Goal: Book appointment/travel/reservation

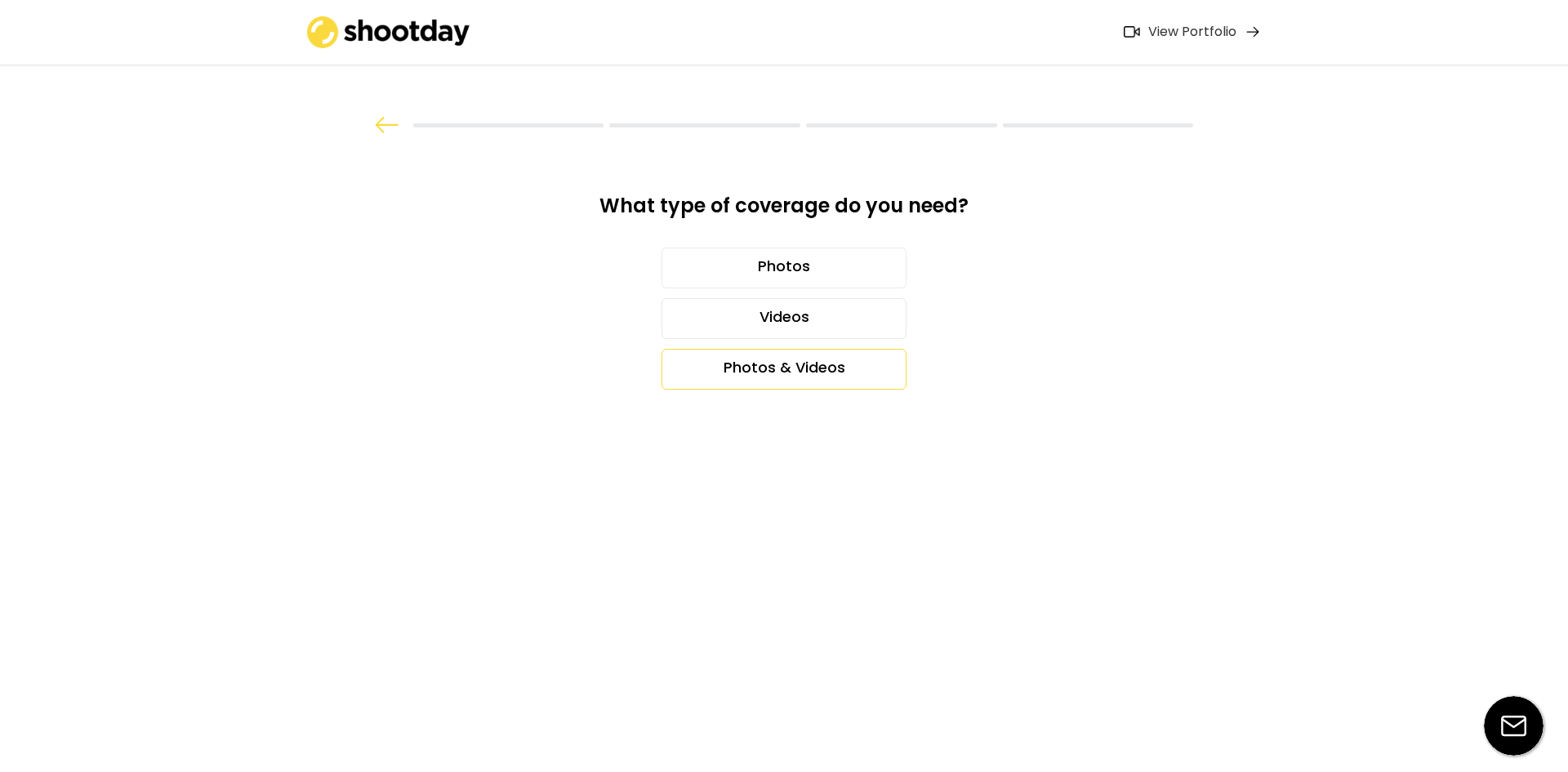
click at [812, 376] on div "Photos & Videos" at bounding box center [784, 369] width 245 height 41
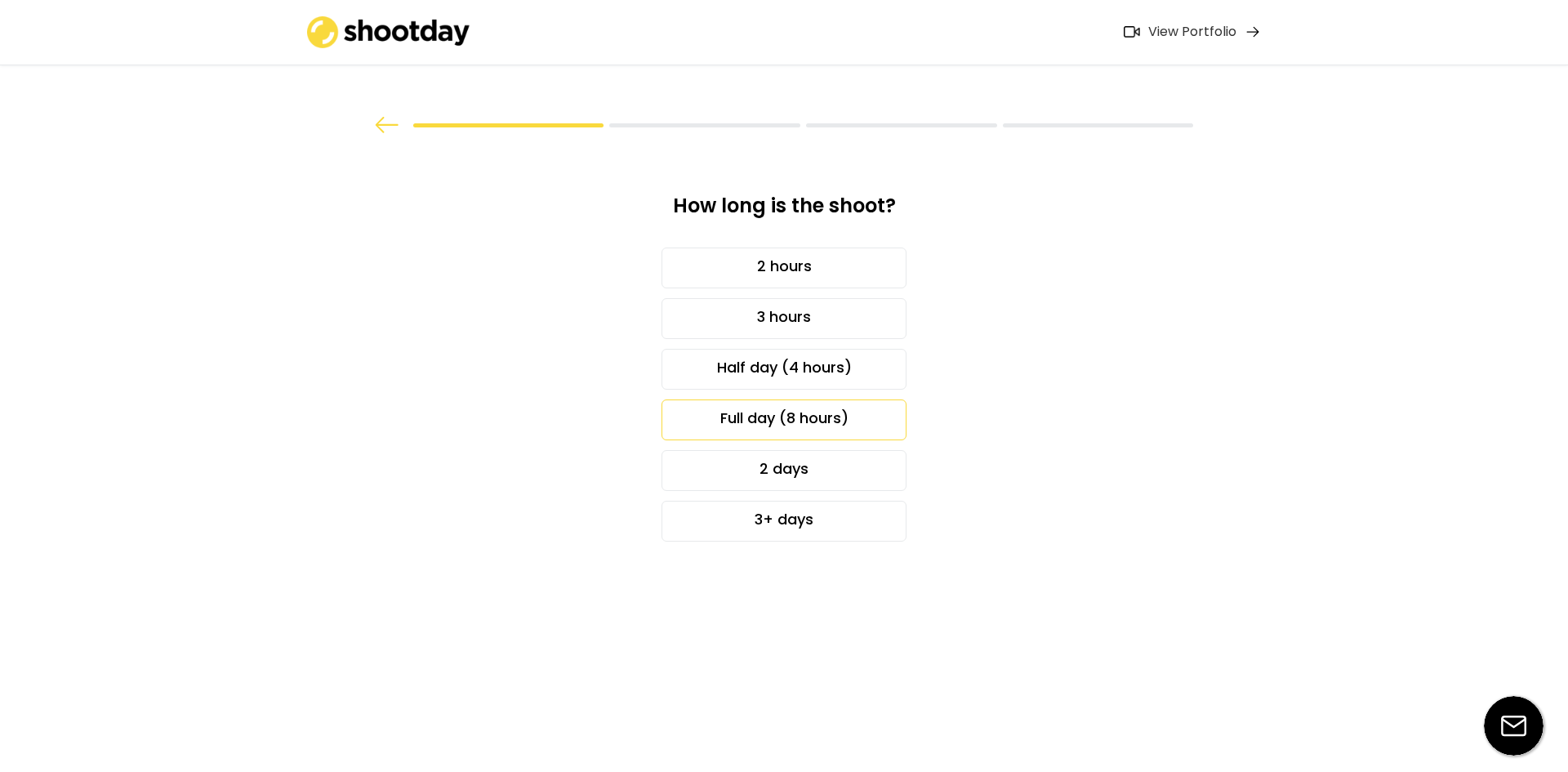
click at [812, 415] on div "Full day (8 hours)" at bounding box center [784, 419] width 245 height 41
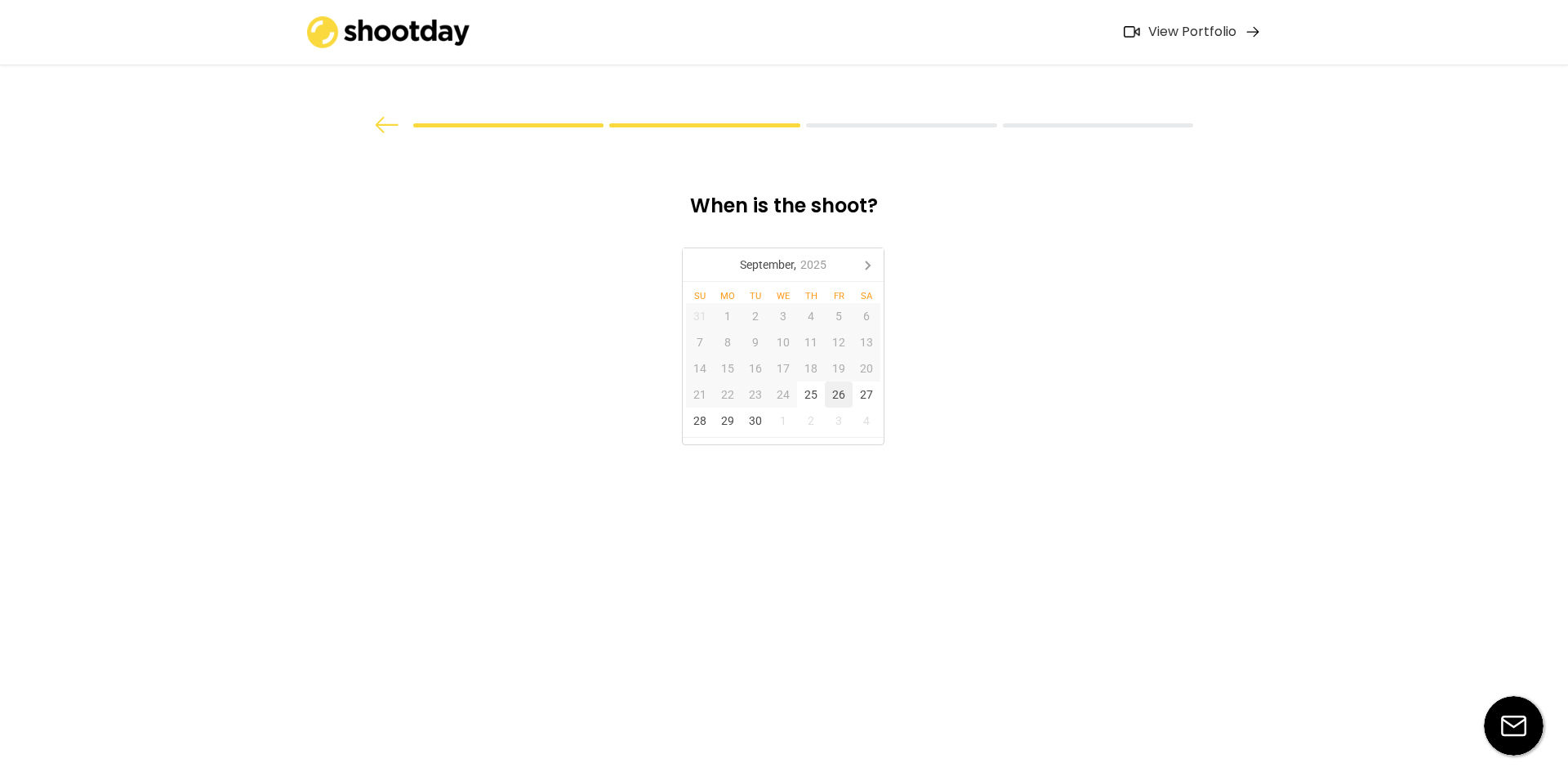
click at [840, 392] on div "26" at bounding box center [839, 394] width 28 height 26
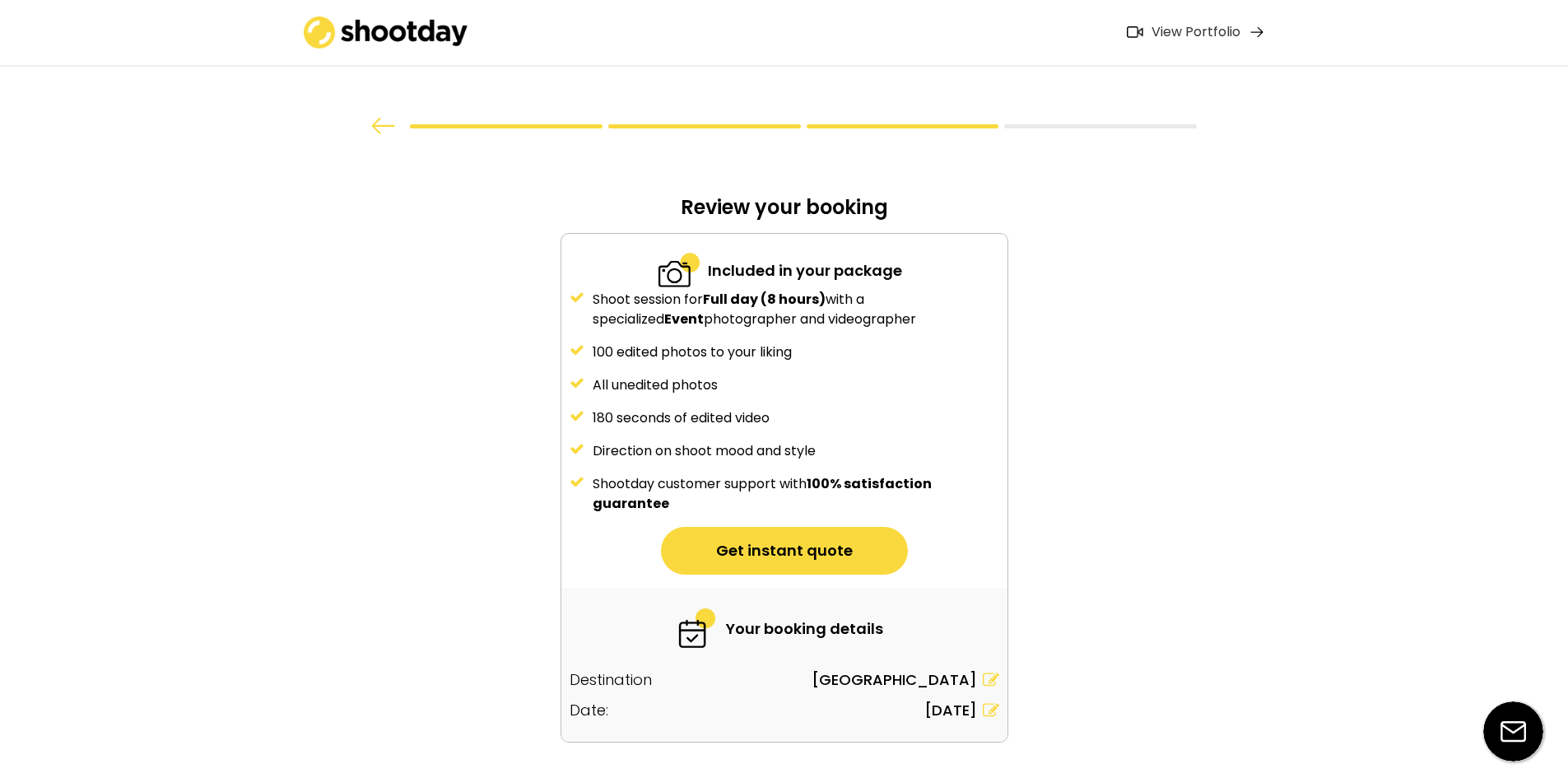
click at [867, 394] on div "All unedited photos" at bounding box center [796, 385] width 406 height 20
click at [985, 708] on icon at bounding box center [991, 711] width 16 height 16
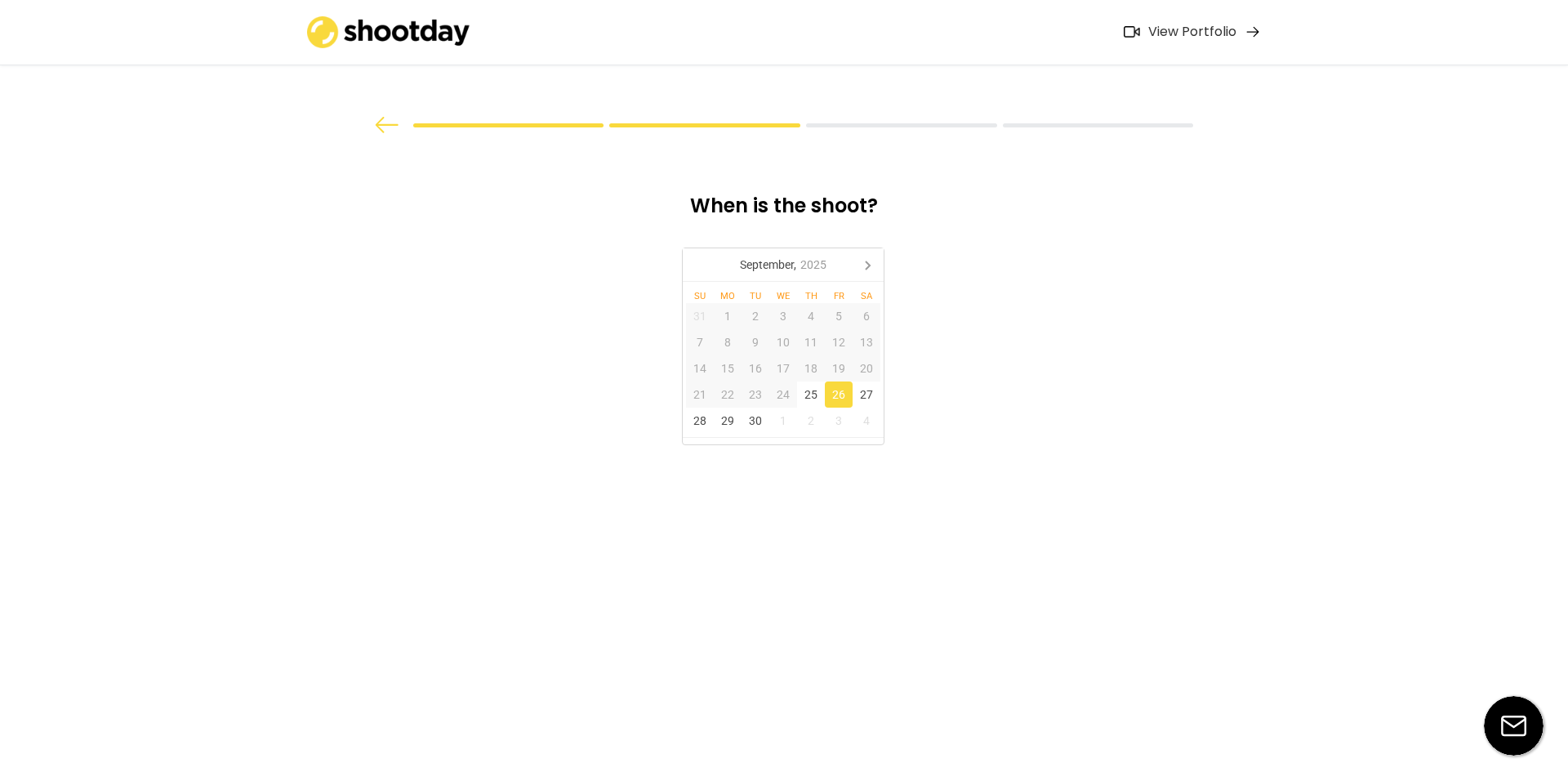
click at [656, 127] on div at bounding box center [704, 125] width 191 height 5
click at [394, 126] on img at bounding box center [387, 125] width 24 height 16
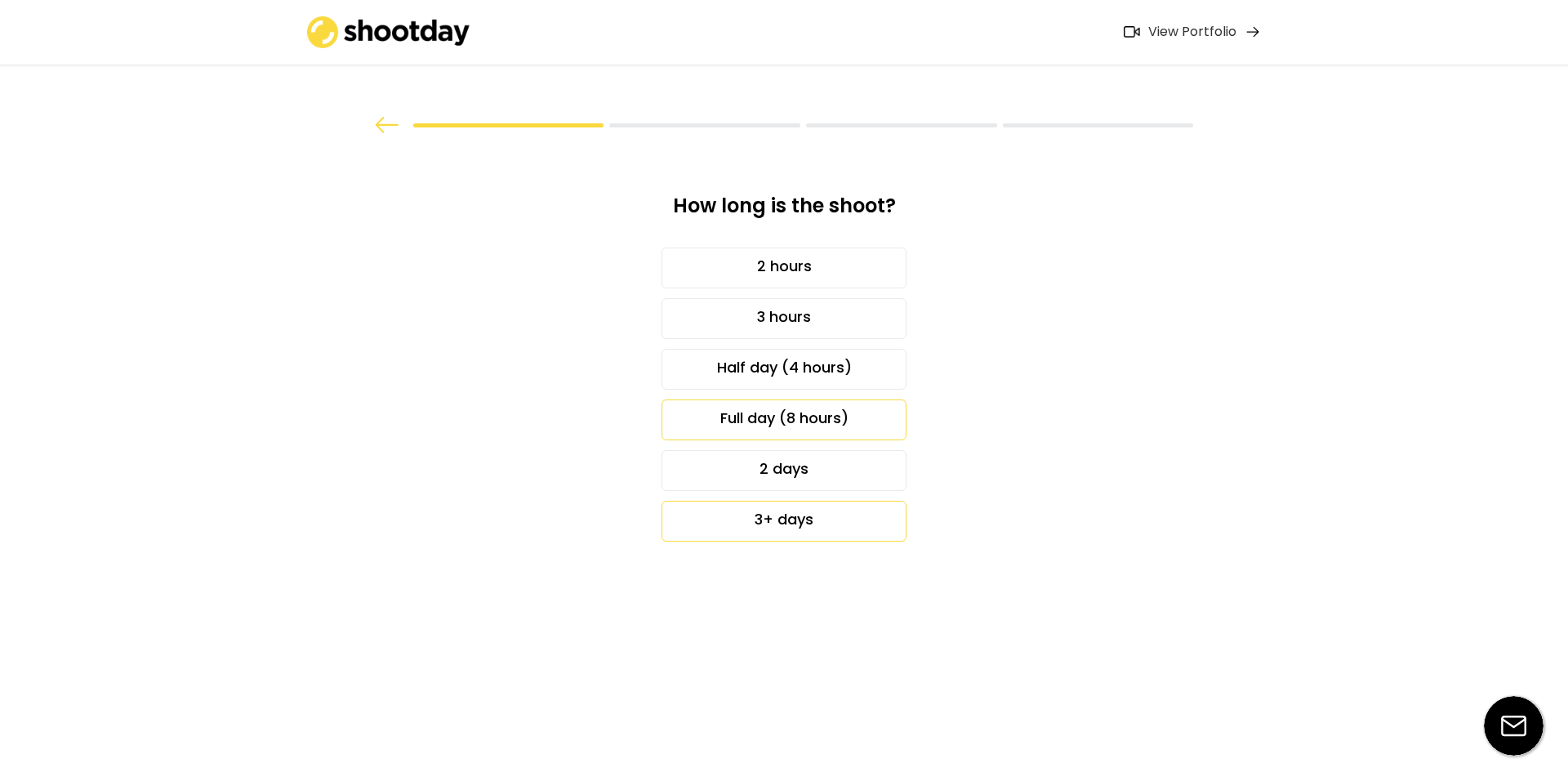
click at [807, 533] on div "3+ days" at bounding box center [784, 521] width 245 height 41
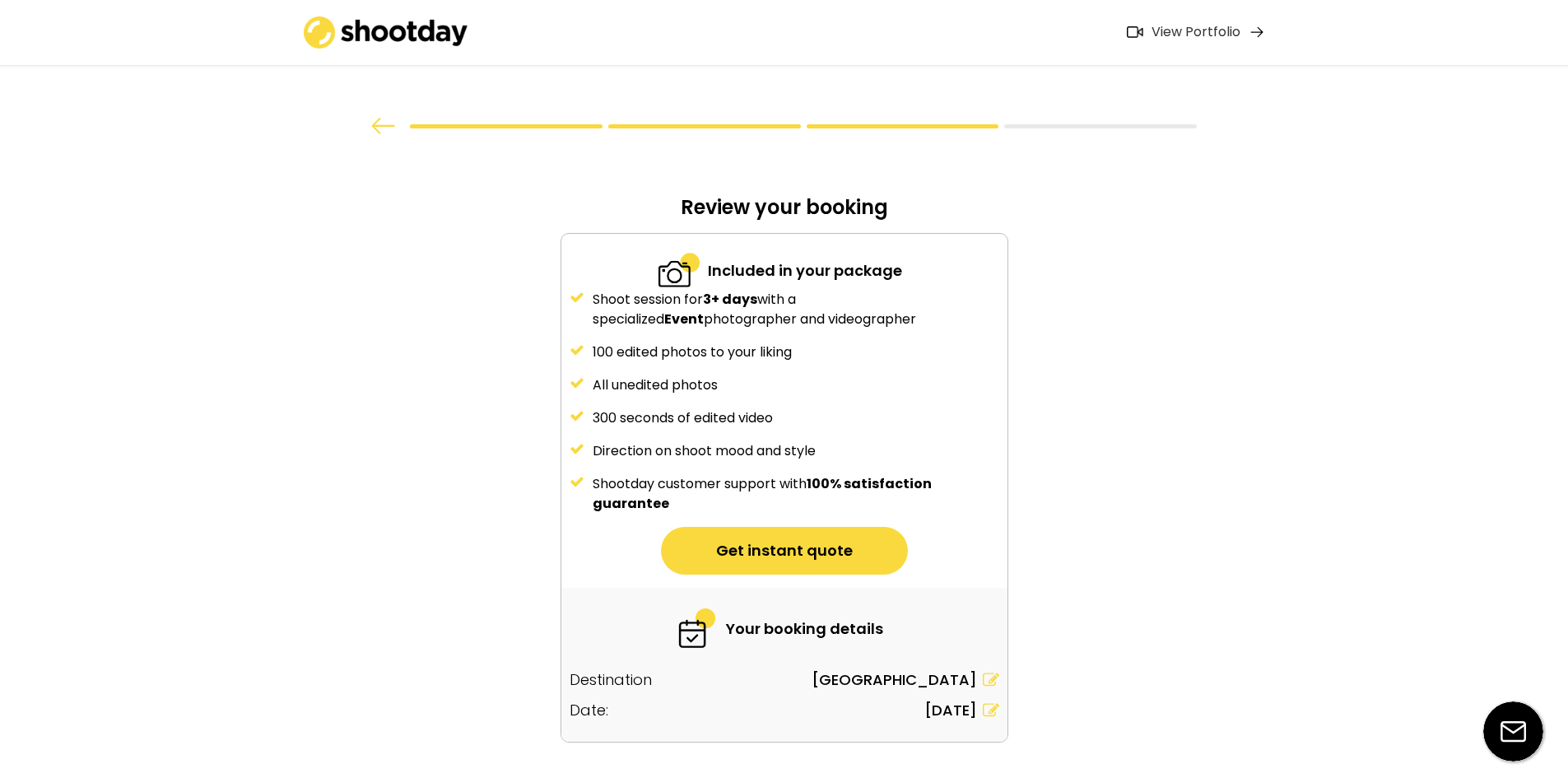
click at [377, 124] on img at bounding box center [384, 126] width 25 height 16
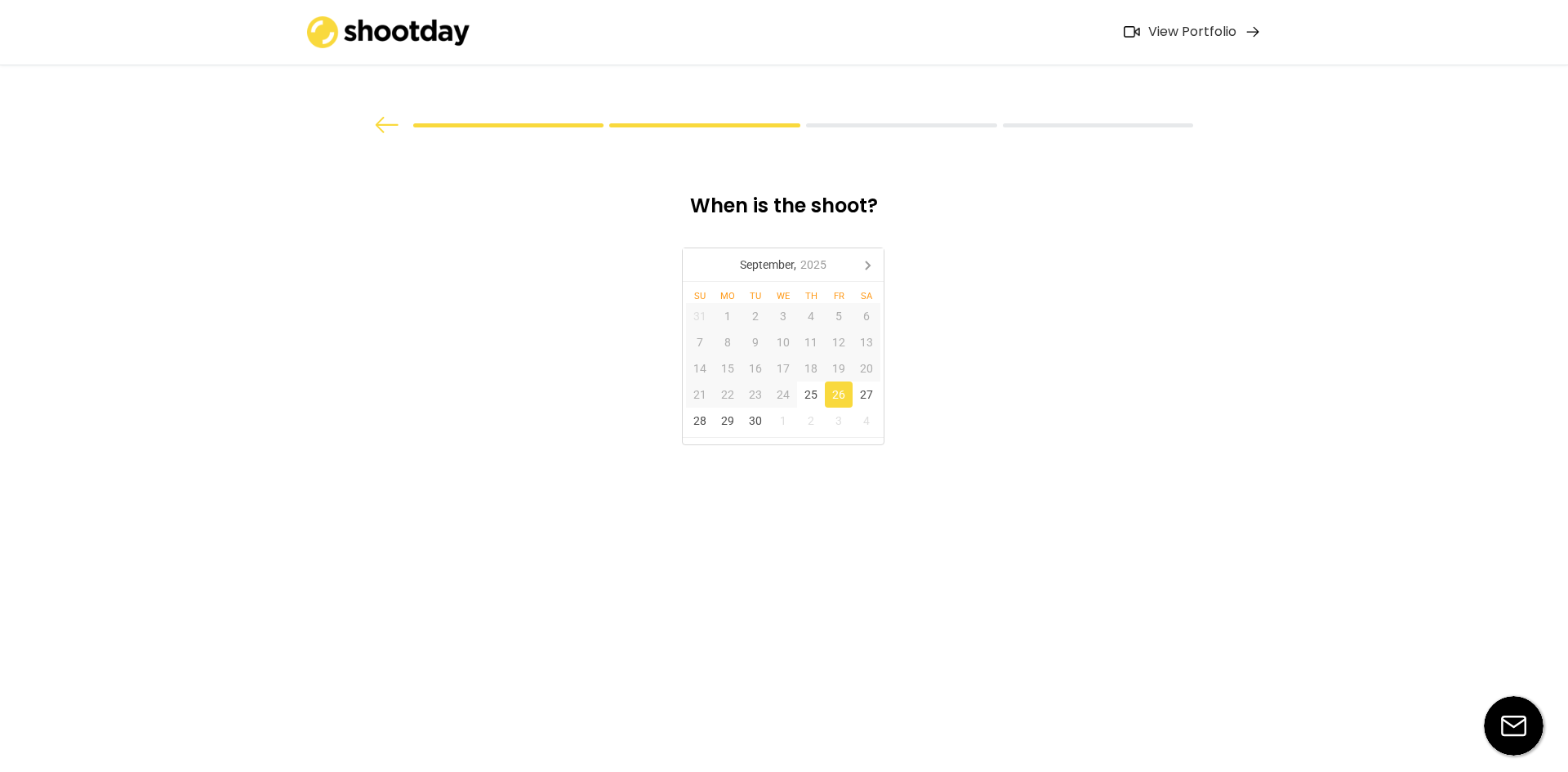
click at [375, 123] on img at bounding box center [387, 125] width 24 height 16
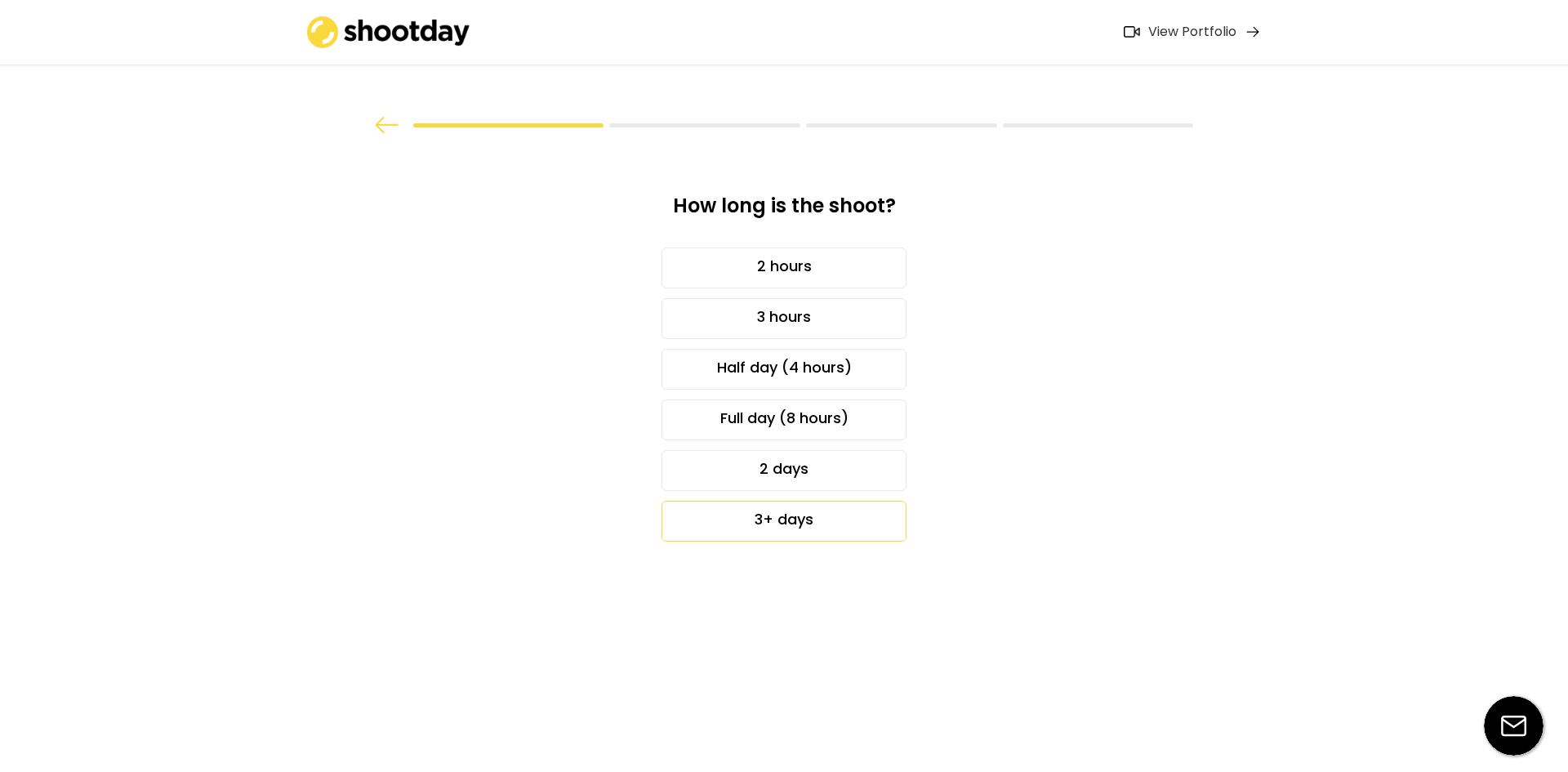
click at [812, 533] on div "3+ days" at bounding box center [784, 521] width 245 height 41
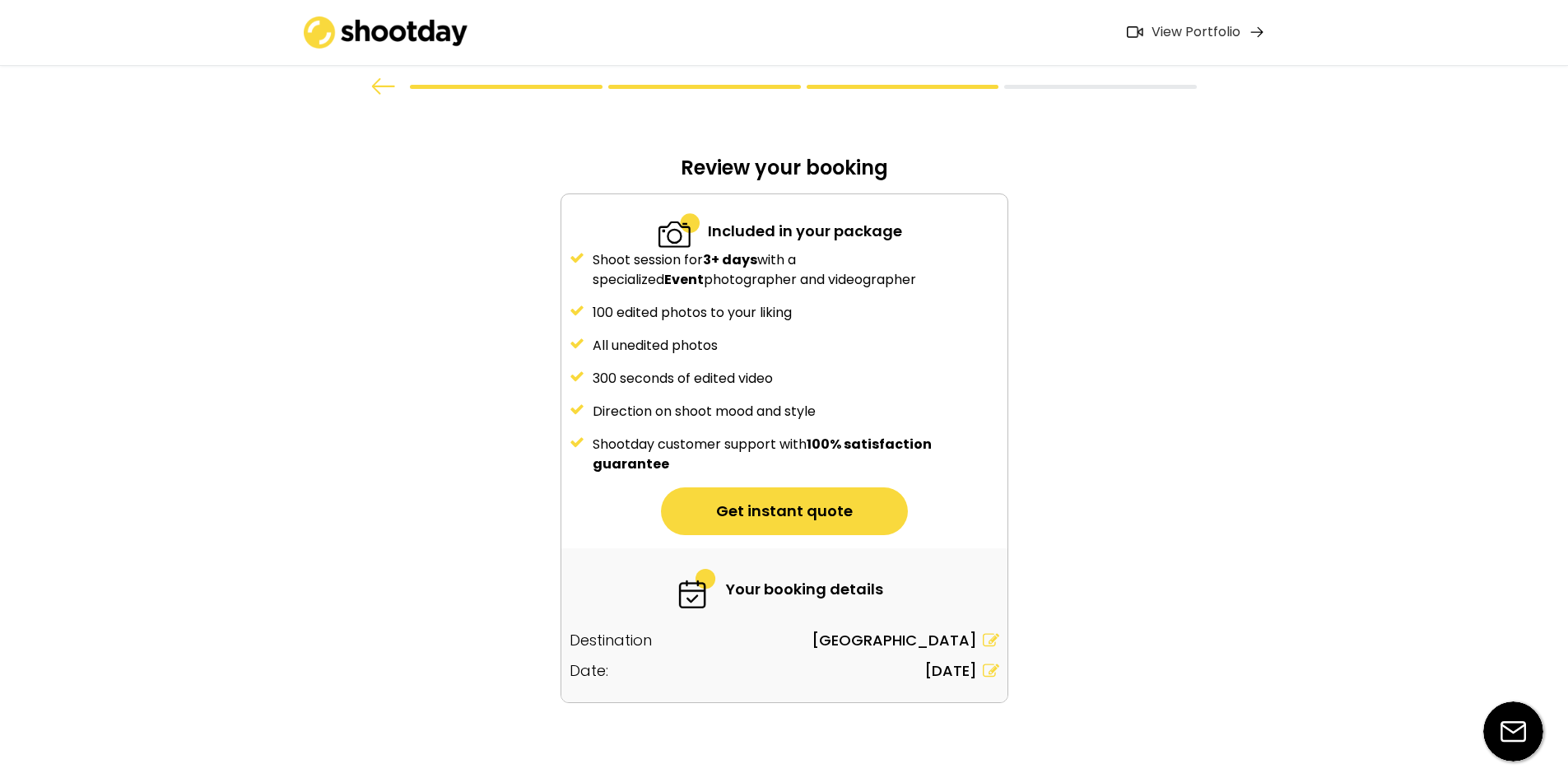
scroll to position [56, 0]
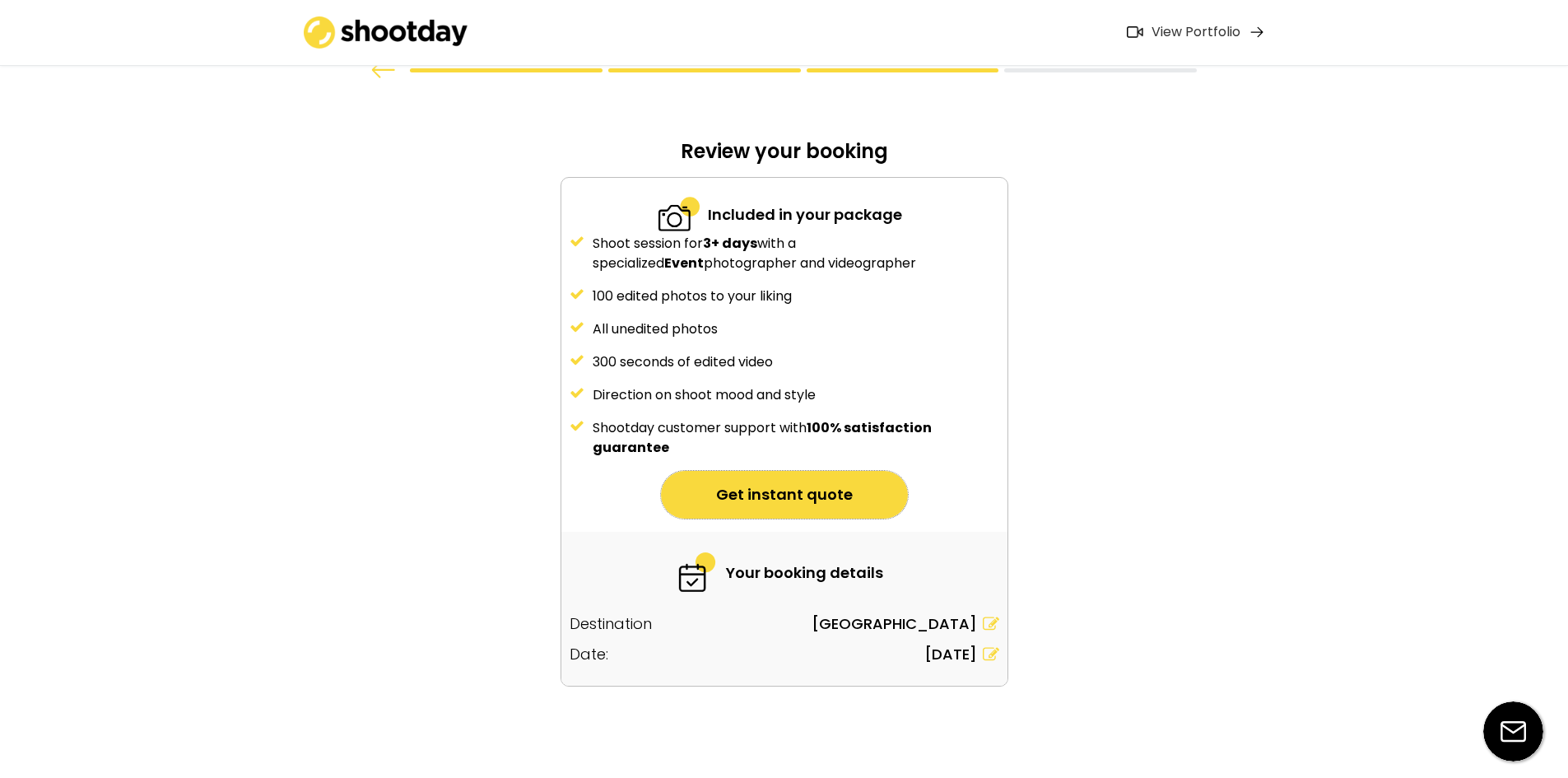
click at [817, 491] on button "Get instant quote" at bounding box center [784, 495] width 247 height 47
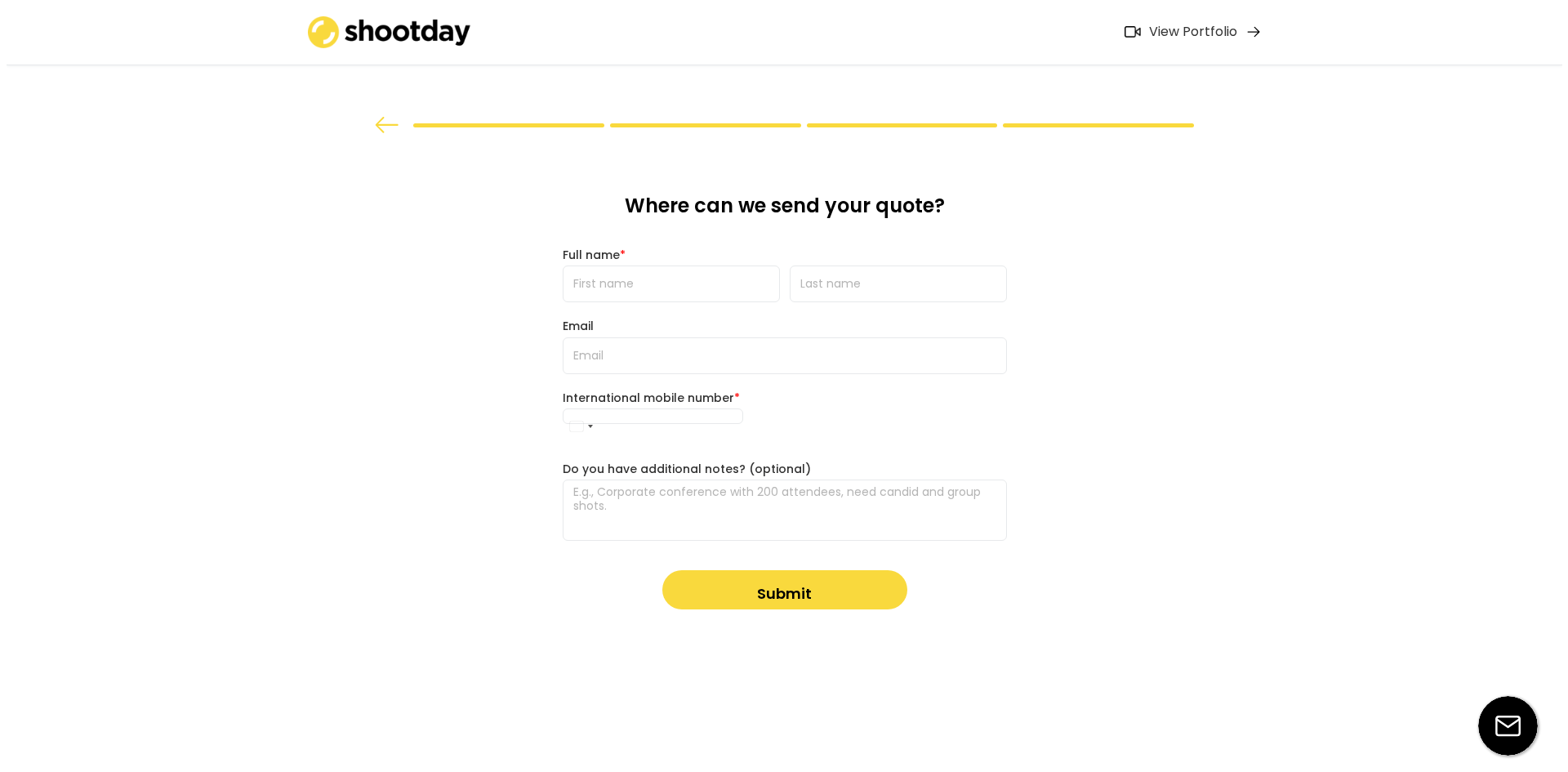
scroll to position [0, 0]
click at [615, 291] on input "input" at bounding box center [671, 284] width 217 height 37
type input "[PERSON_NAME]"
click at [934, 295] on input "input" at bounding box center [897, 284] width 217 height 37
type input "[PERSON_NAME]"
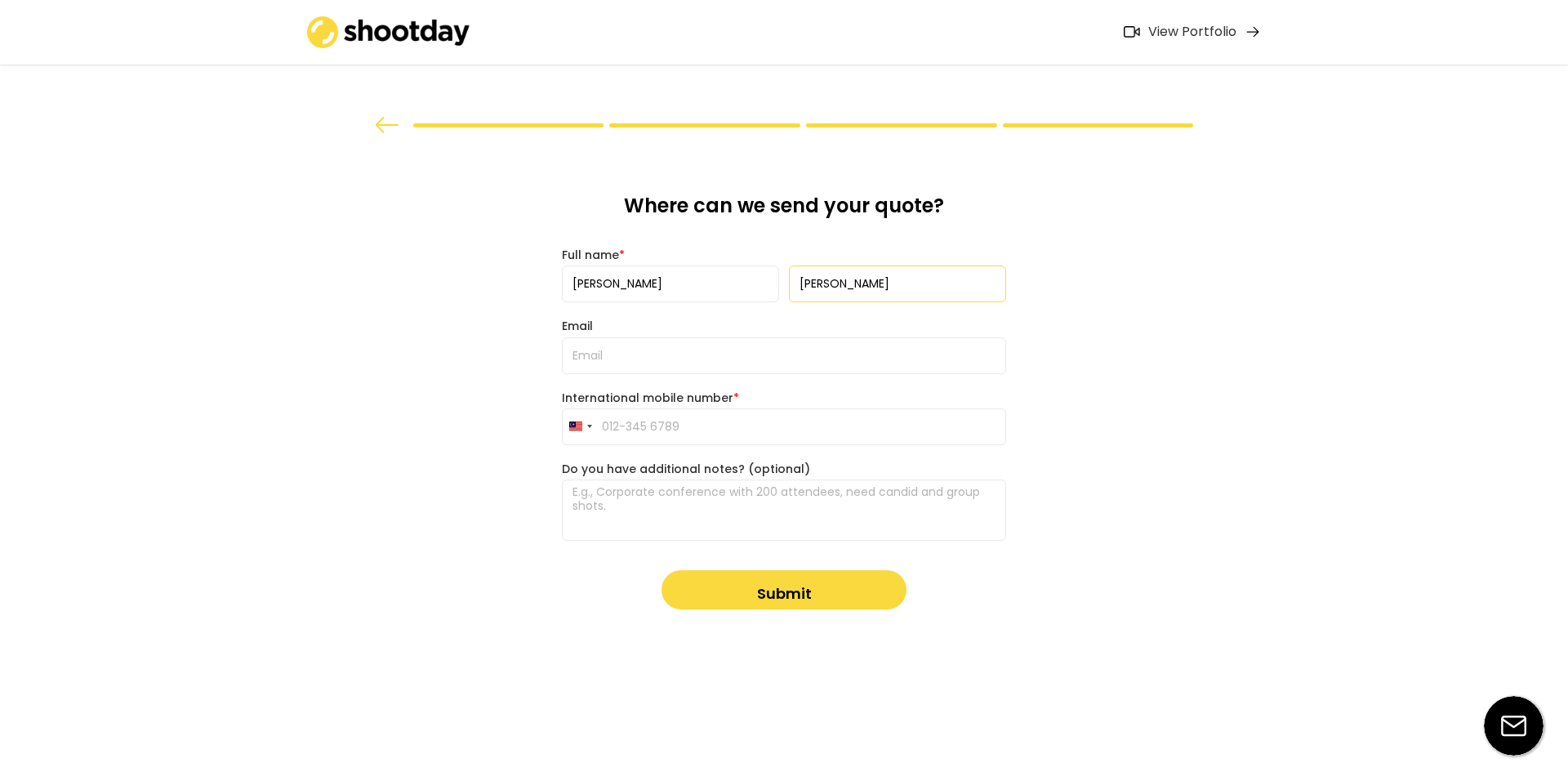
click at [657, 359] on input "email" at bounding box center [784, 355] width 445 height 37
type input "[EMAIL_ADDRESS][DOMAIN_NAME]"
click at [725, 591] on button "Submit" at bounding box center [784, 589] width 245 height 39
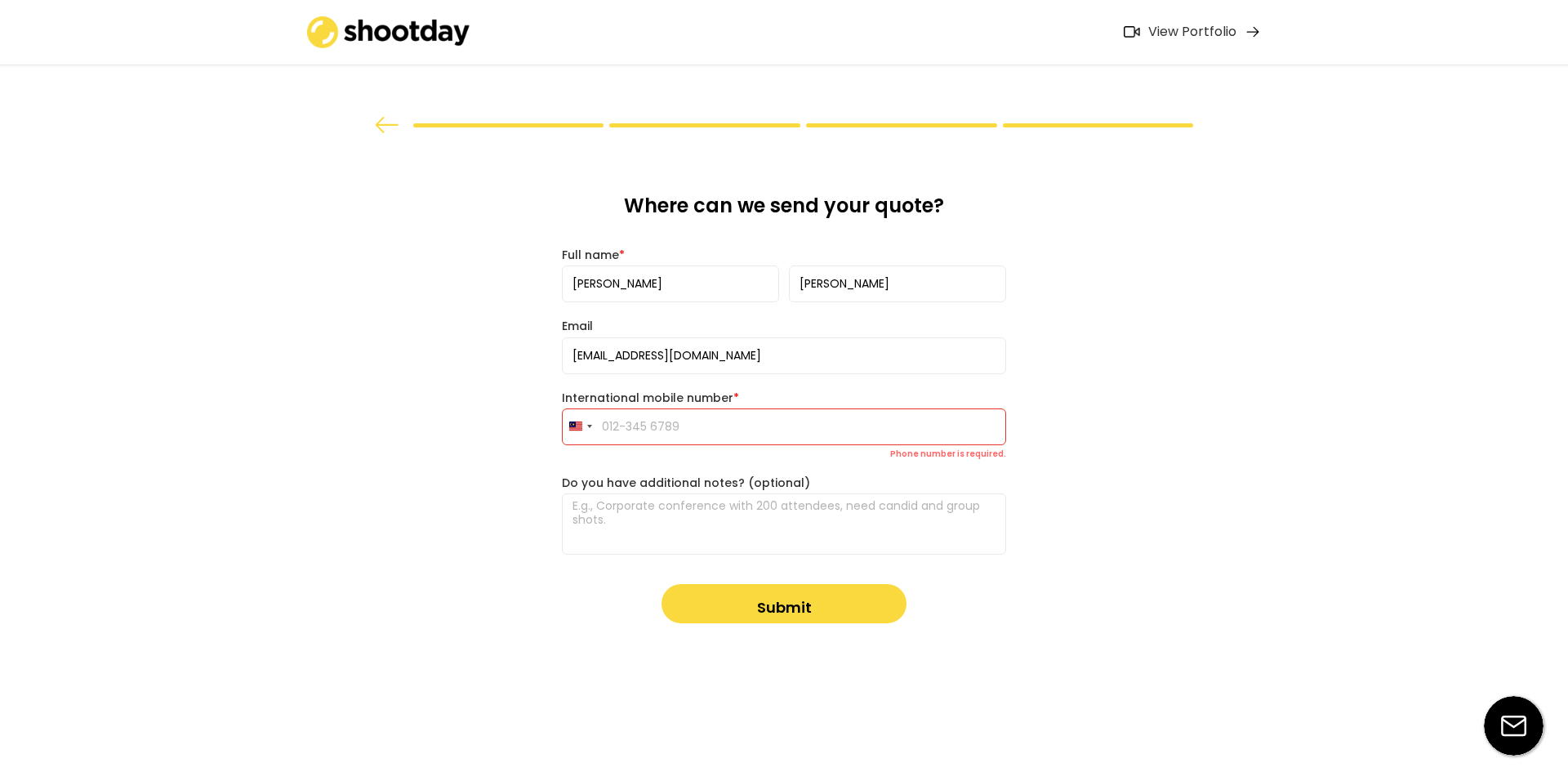
click at [660, 412] on input "tel" at bounding box center [784, 427] width 445 height 37
type input "013-744 2749"
click at [776, 599] on button "Submit" at bounding box center [784, 603] width 245 height 39
